Goal: Task Accomplishment & Management: Manage account settings

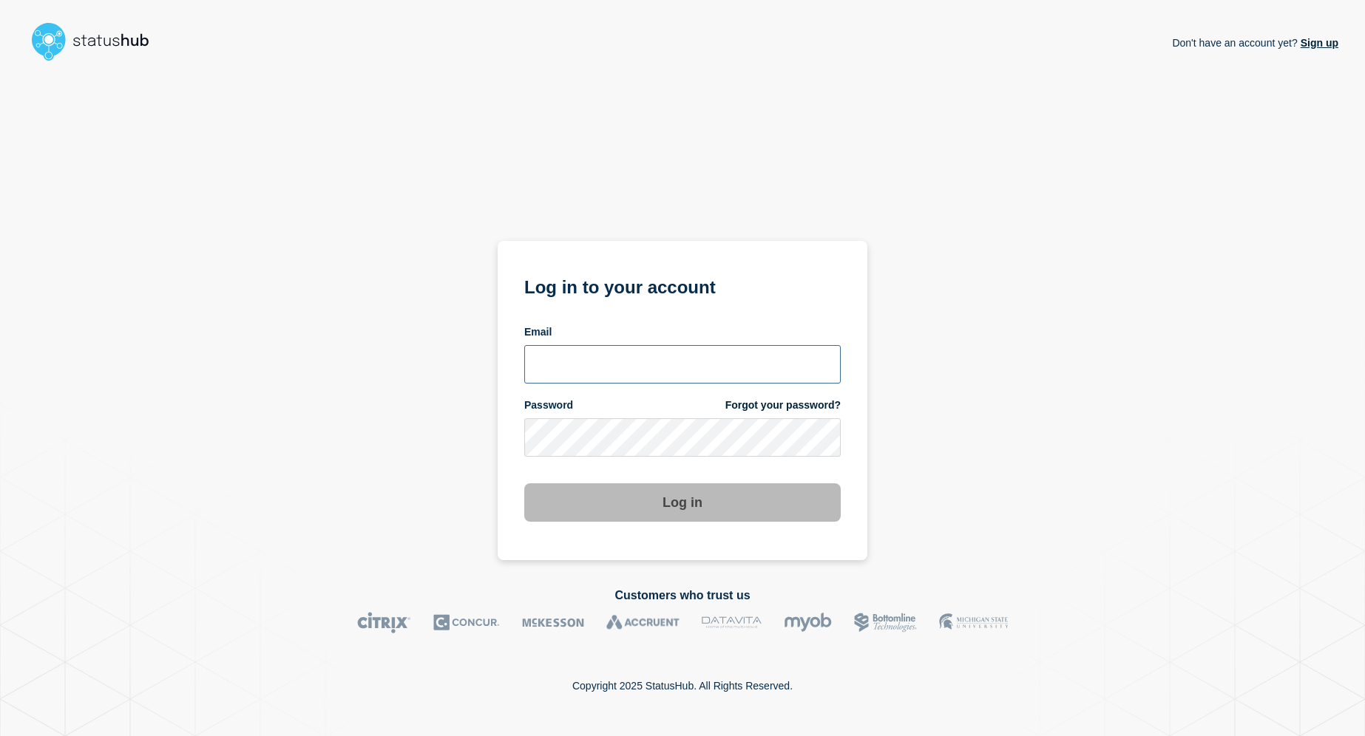
click at [598, 367] on input "email input" at bounding box center [682, 364] width 316 height 38
type input "[PERSON_NAME][EMAIL_ADDRESS][DOMAIN_NAME]"
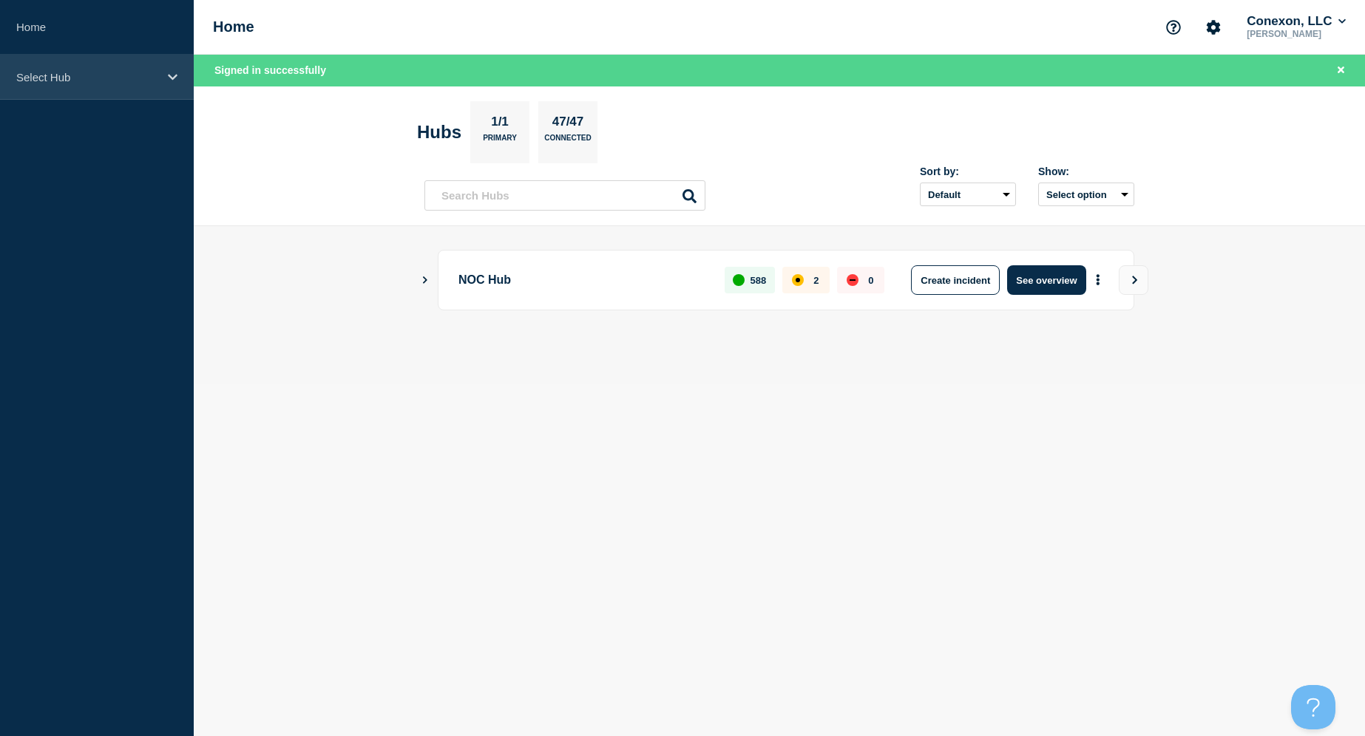
click at [101, 67] on div "Select Hub" at bounding box center [97, 77] width 194 height 45
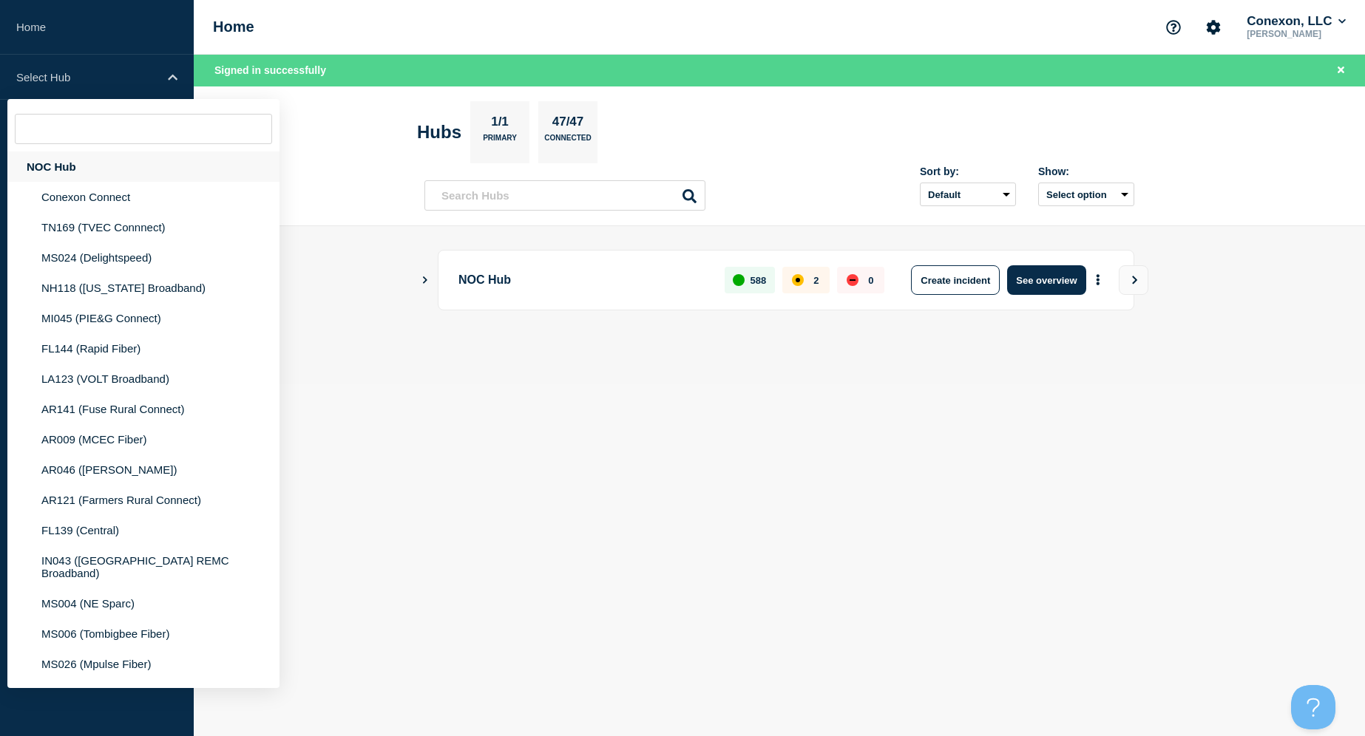
click at [67, 167] on div "NOC Hub" at bounding box center [143, 167] width 272 height 30
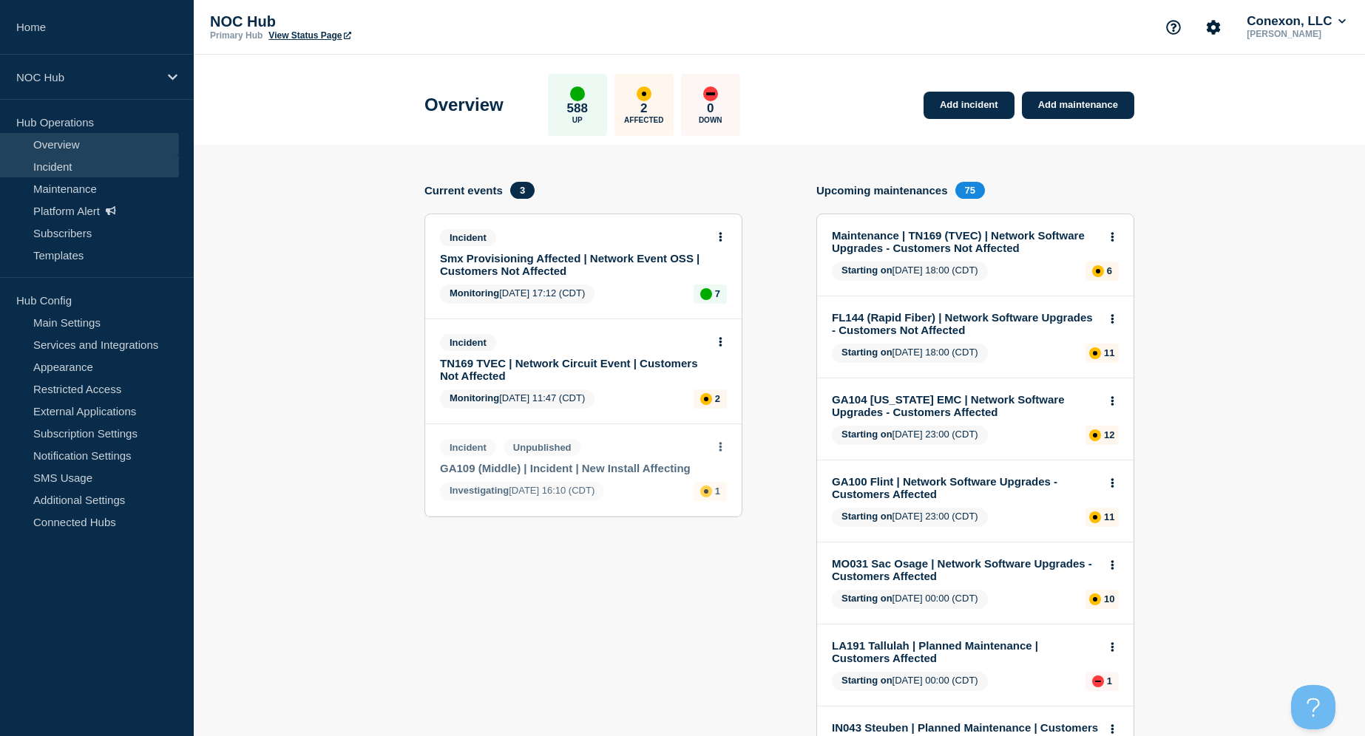
click at [59, 171] on link "Incident" at bounding box center [89, 166] width 179 height 22
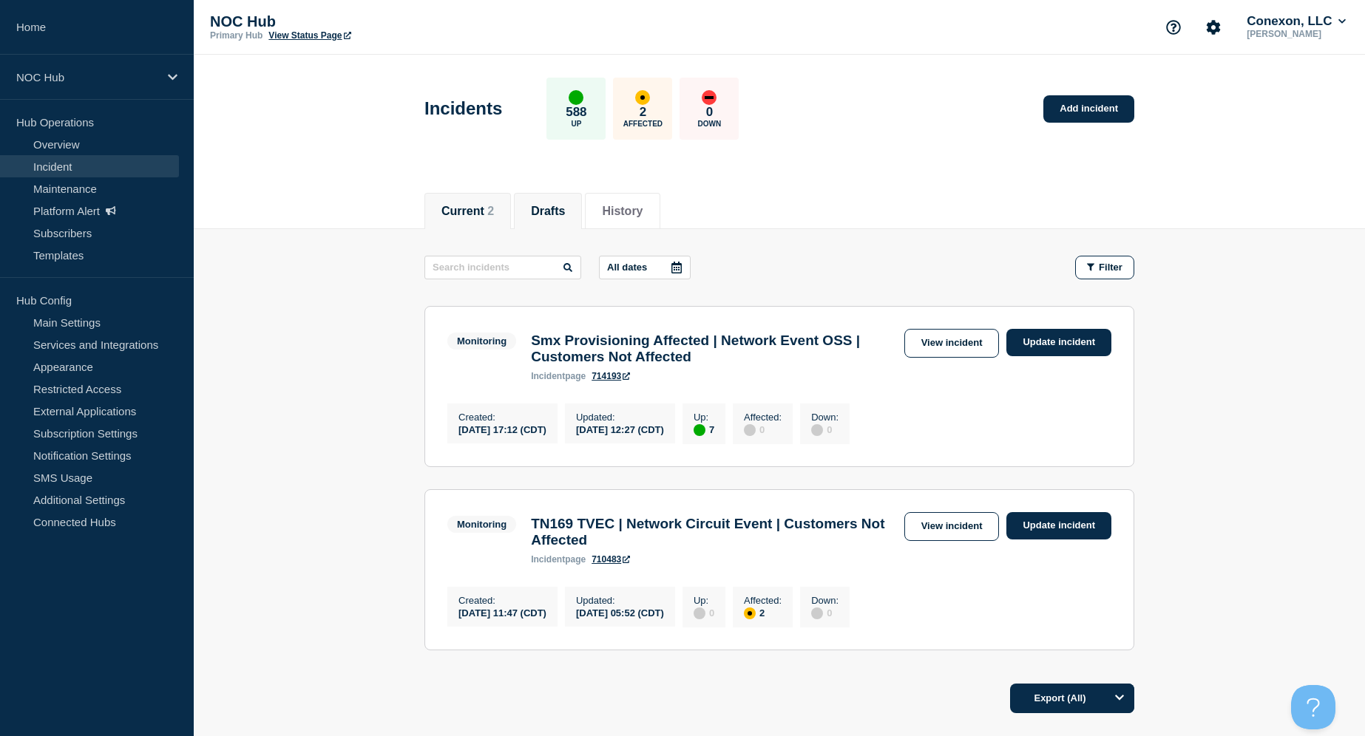
click at [545, 206] on button "Drafts" at bounding box center [548, 211] width 34 height 13
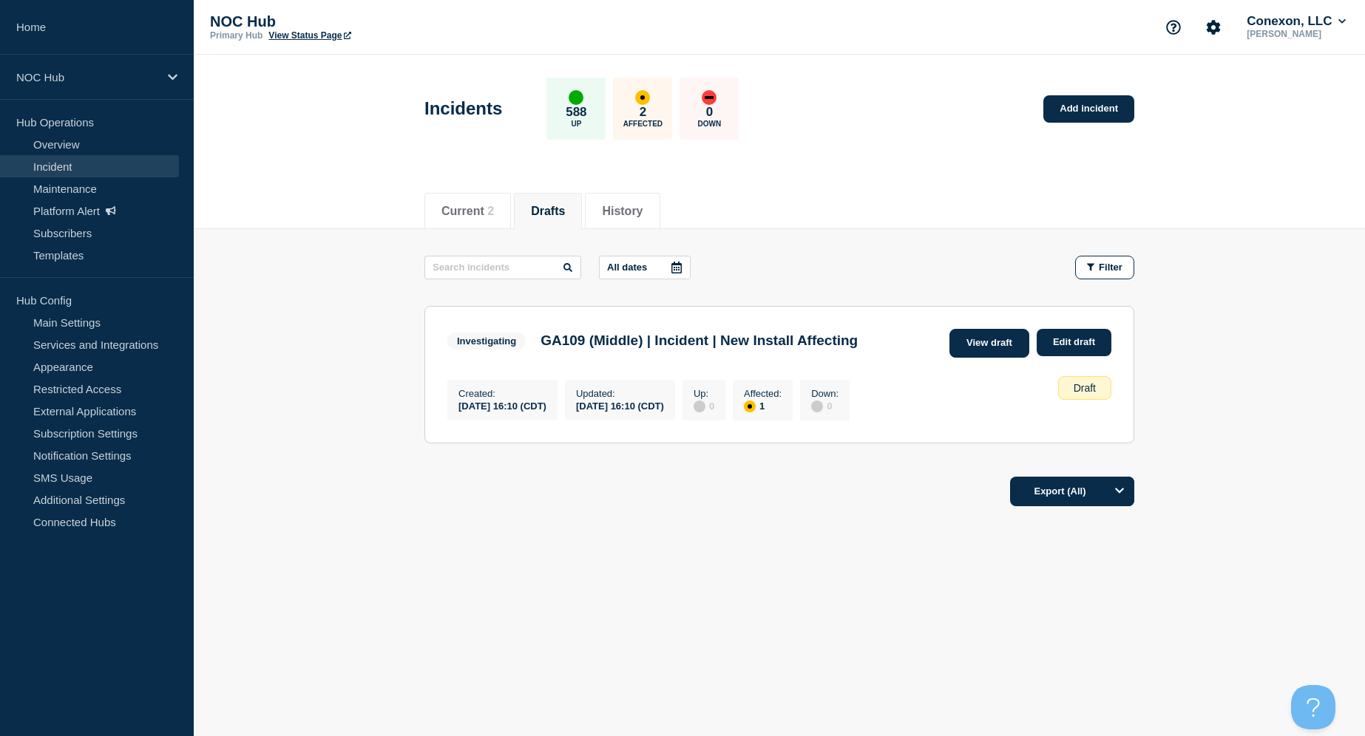
click at [994, 348] on link "View draft" at bounding box center [989, 343] width 80 height 29
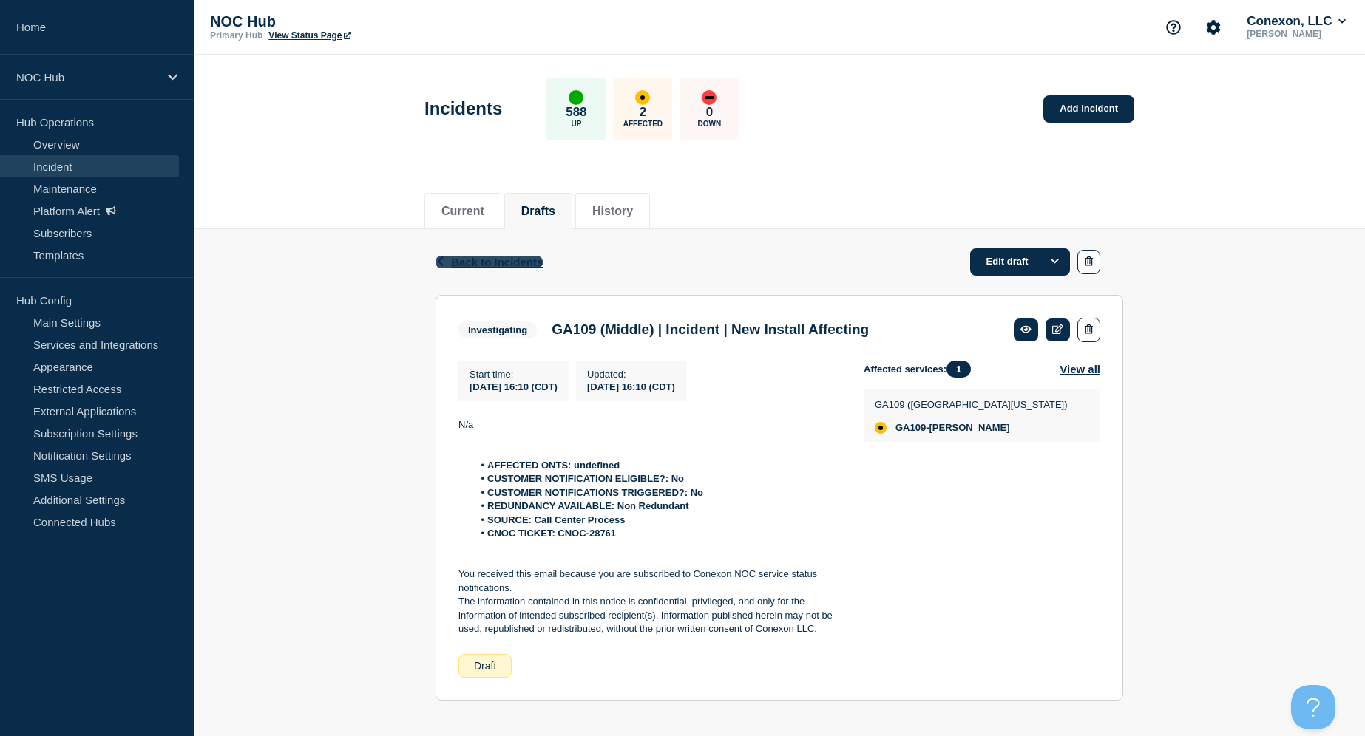
click at [480, 260] on span "Back to Incidents" at bounding box center [497, 262] width 92 height 13
